Goal: Check status: Check status

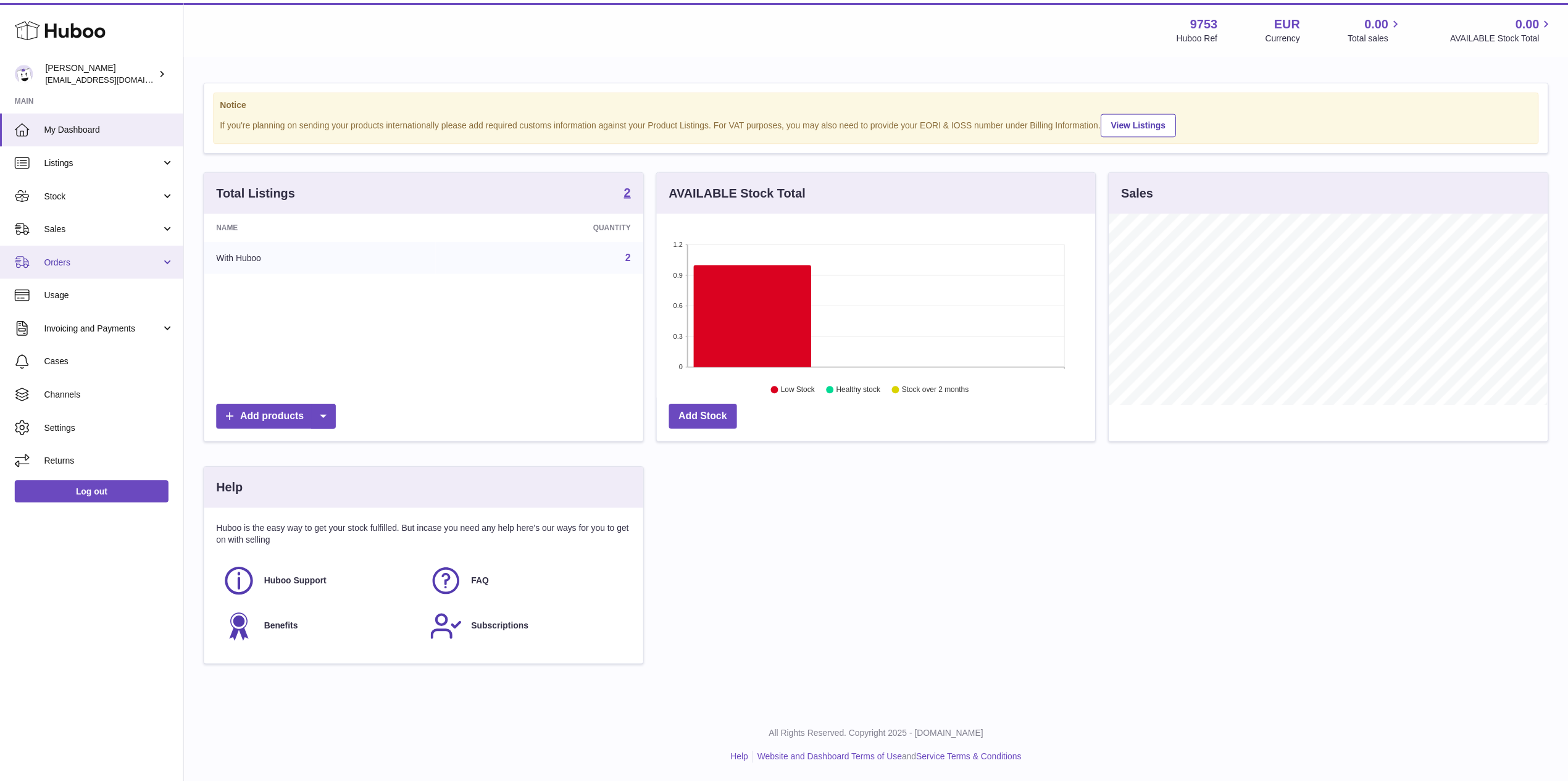
scroll to position [192, 438]
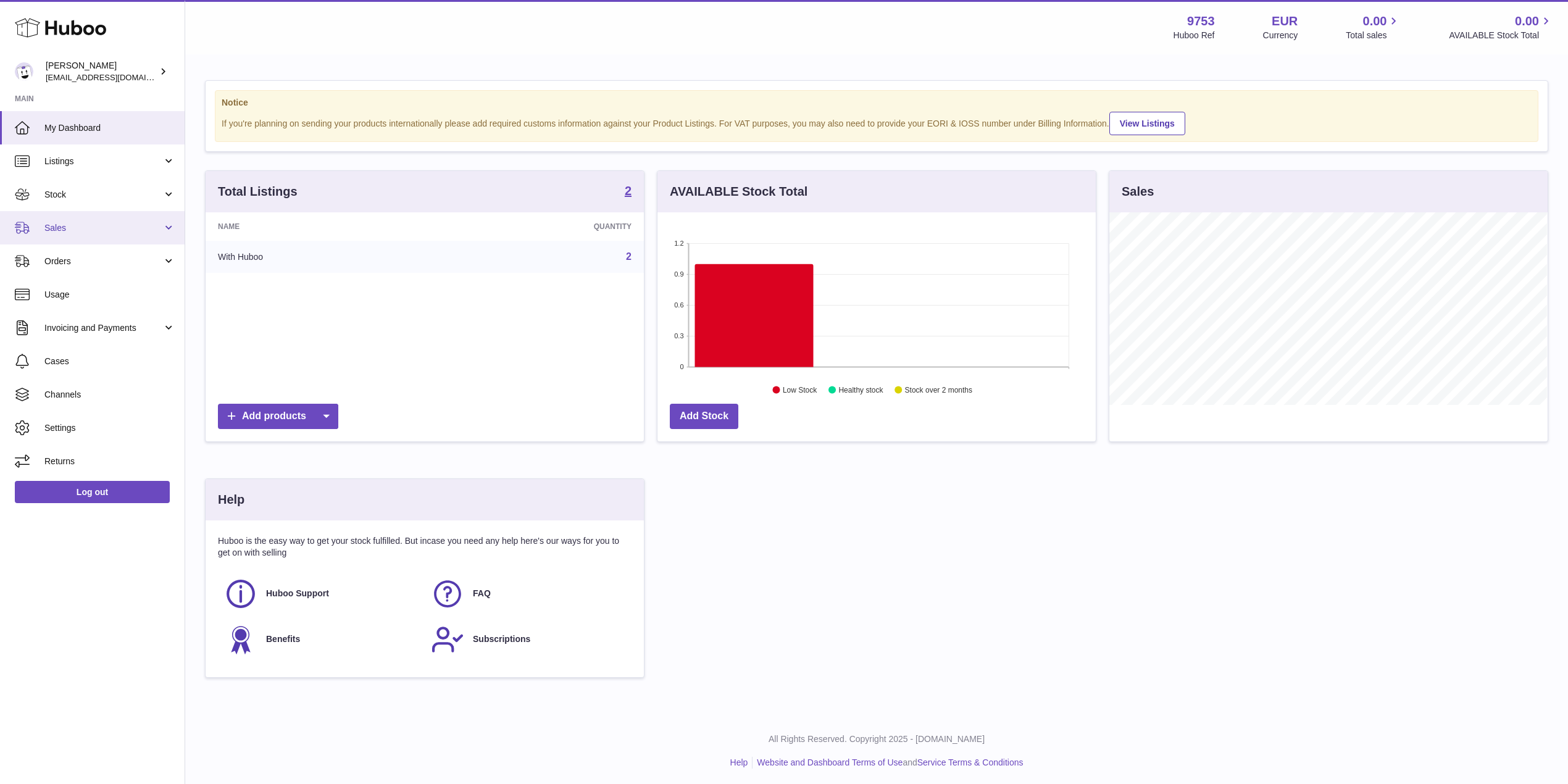
click at [81, 222] on span "Sales" at bounding box center [103, 228] width 118 height 11
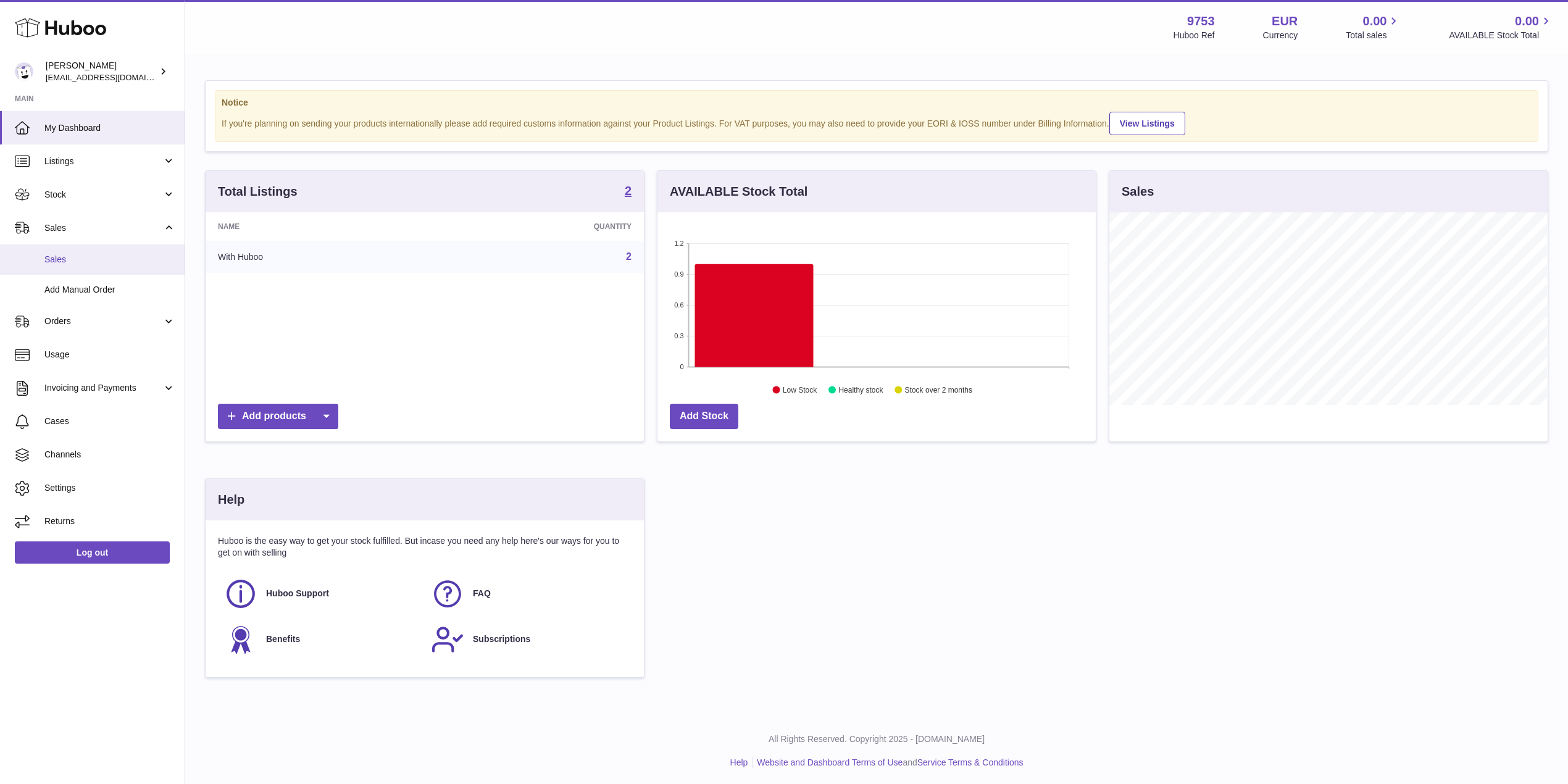
click at [129, 256] on span "Sales" at bounding box center [110, 259] width 131 height 11
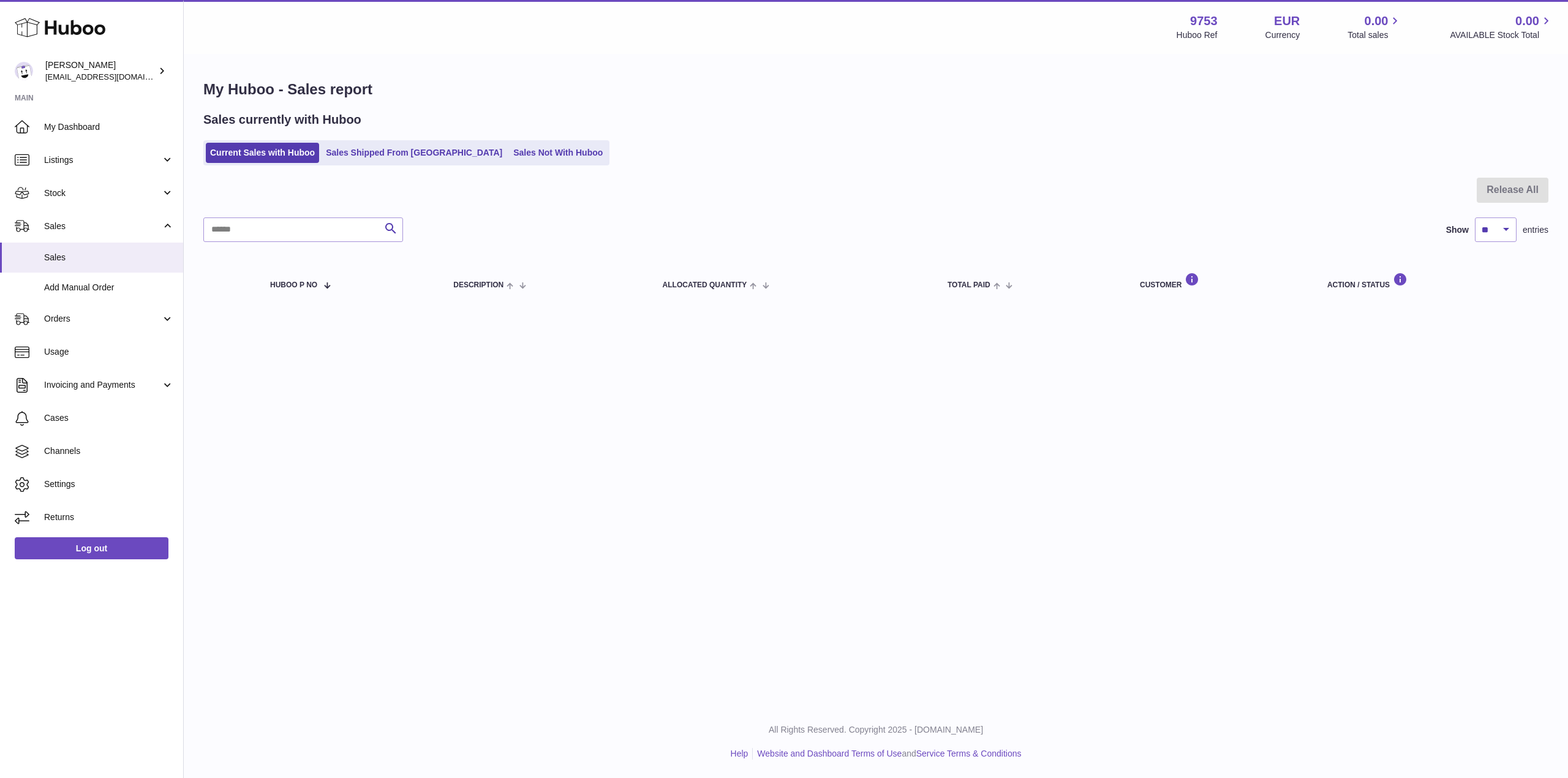
click at [349, 132] on div "Sales currently with Huboo Current Sales with Huboo Sales Shipped From Huboo Sa…" at bounding box center [876, 139] width 1345 height 54
click at [350, 144] on link "Sales Shipped From Huboo" at bounding box center [414, 153] width 185 height 21
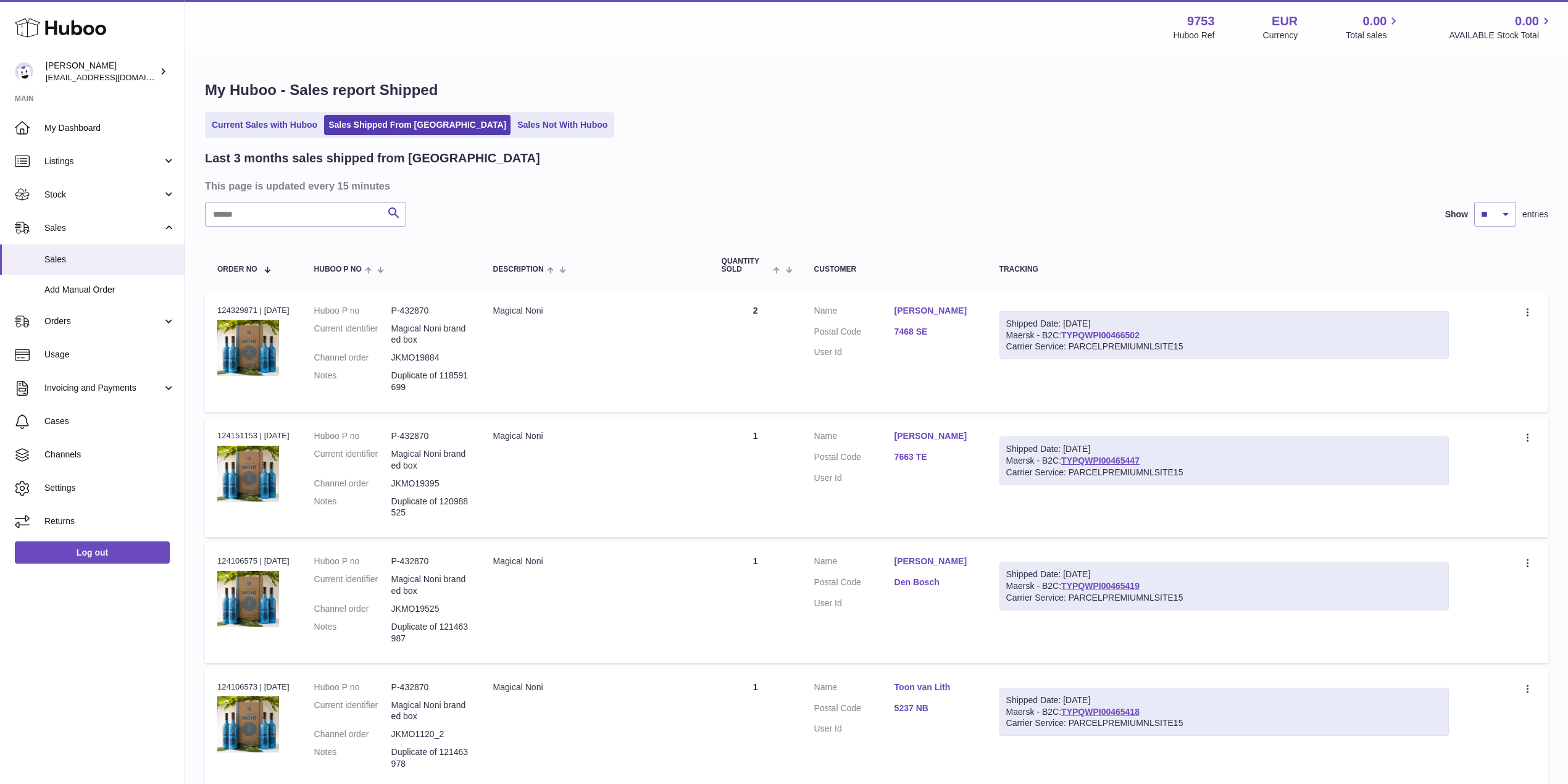
drag, startPoint x: 1163, startPoint y: 331, endPoint x: 1075, endPoint y: 334, distance: 88.1
click at [1075, 334] on div "Shipped Date: [DATE] Maersk - B2C: TYPQWPI00466502 Carrier Service: PARCELPREMI…" at bounding box center [1224, 335] width 449 height 48
copy link "TYPQWPI00466502"
